Goal: Download file/media

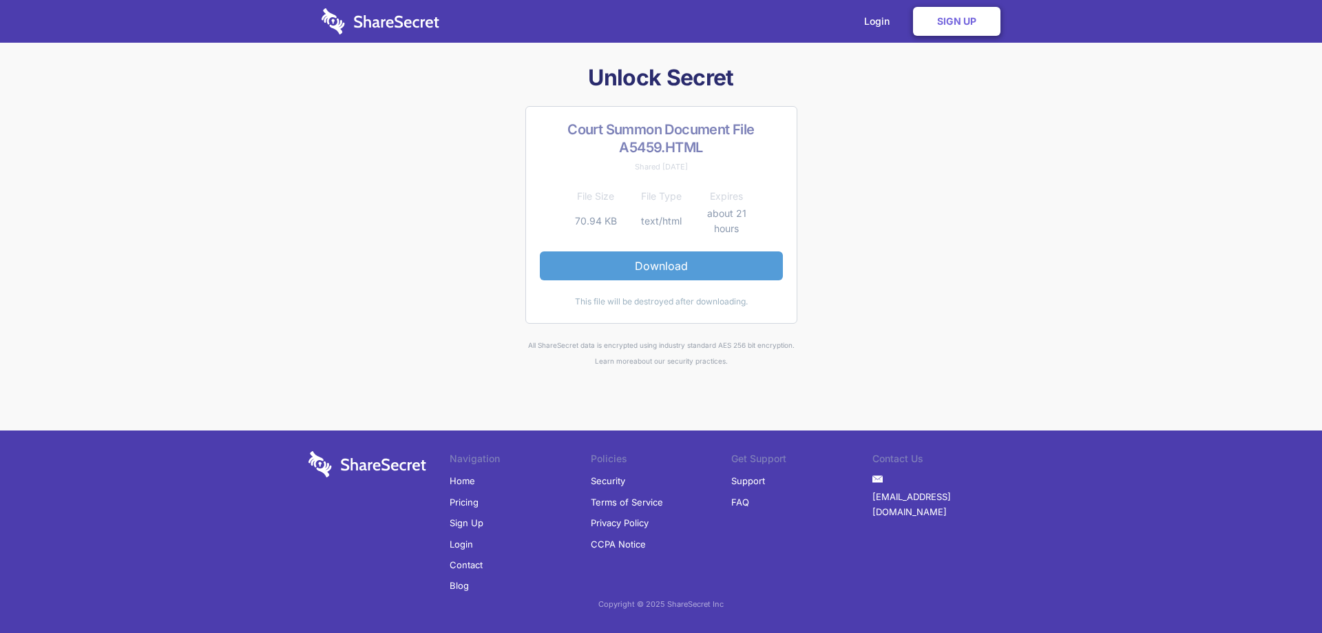
click at [654, 261] on link "Download" at bounding box center [661, 265] width 243 height 29
click at [942, 14] on link "Sign Up" at bounding box center [956, 21] width 87 height 29
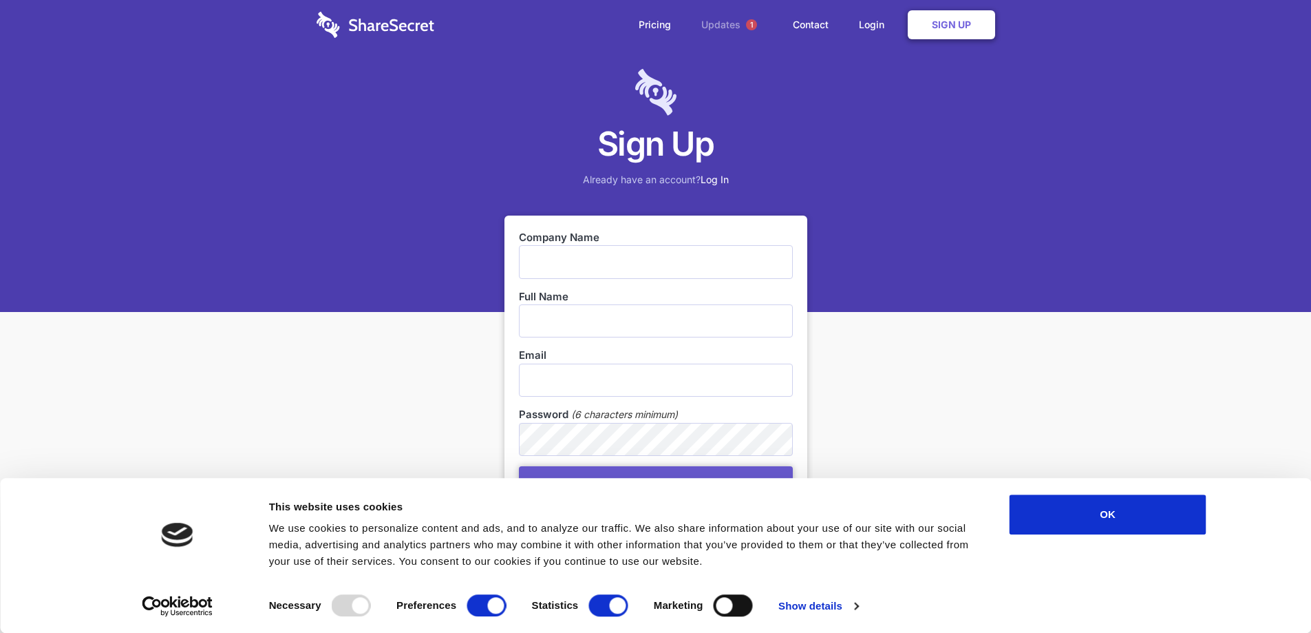
click at [738, 29] on link "Updates 1" at bounding box center [732, 25] width 89 height 50
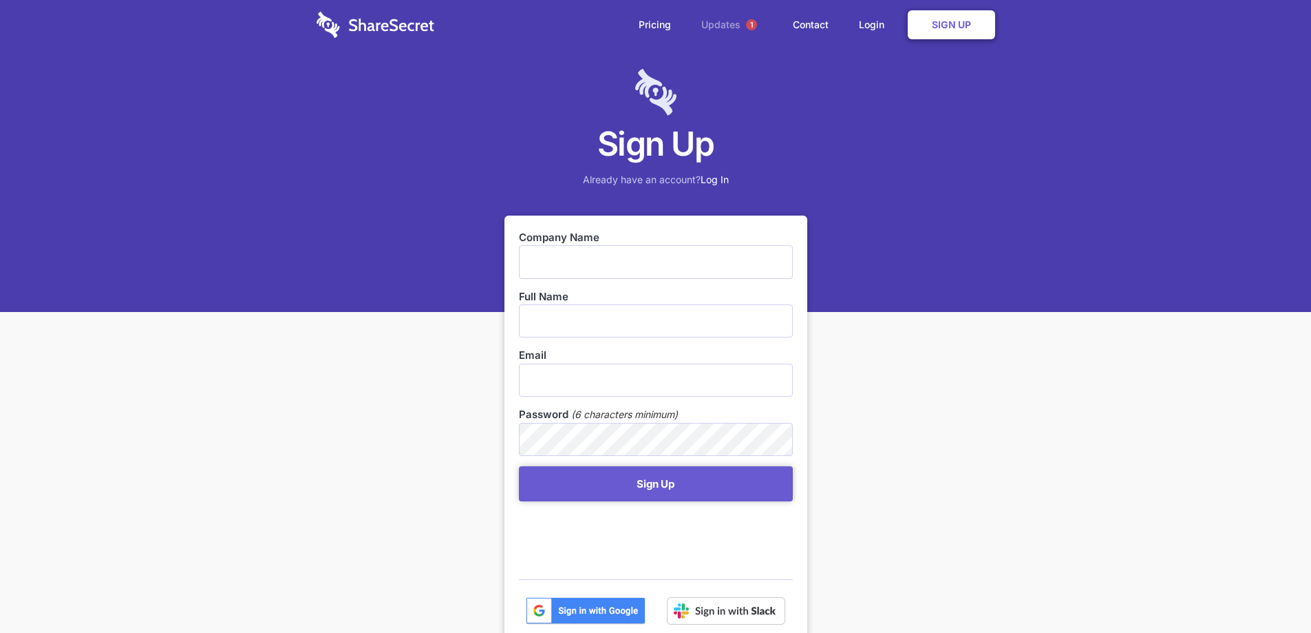
click at [738, 28] on link "Updates 1" at bounding box center [732, 25] width 89 height 50
